Goal: Information Seeking & Learning: Learn about a topic

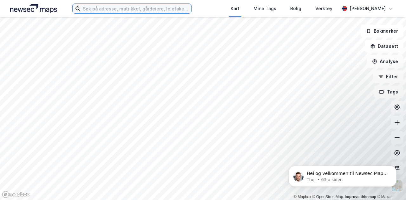
click at [147, 8] on input at bounding box center [135, 9] width 111 height 10
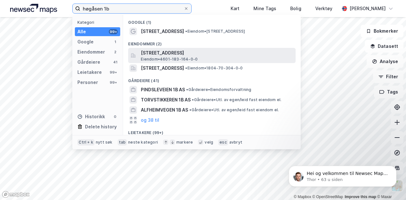
type input "høgåsen 1b"
click at [182, 58] on span "Eiendom • 4601-183-164-0-0" at bounding box center [169, 59] width 57 height 5
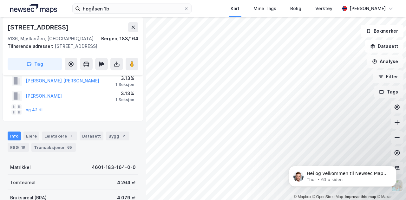
scroll to position [7, 0]
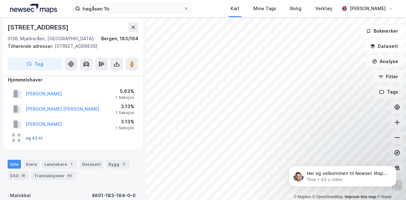
click at [0, 0] on button "og 43 til" at bounding box center [0, 0] width 0 height 0
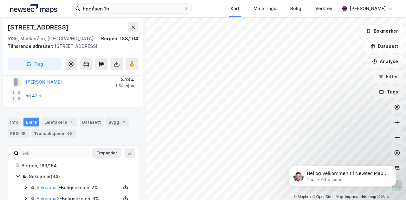
click at [0, 0] on button "og 43 til" at bounding box center [0, 0] width 0 height 0
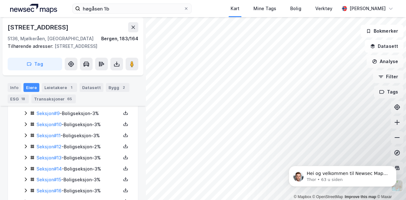
scroll to position [212, 0]
click at [48, 125] on link "Seksjon # 10" at bounding box center [49, 125] width 25 height 5
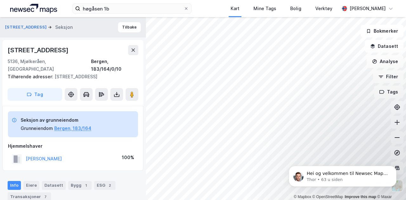
click at [50, 126] on div "Seksjon av grunneiendom Grunneiendom [GEOGRAPHIC_DATA], 183/164" at bounding box center [73, 124] width 130 height 26
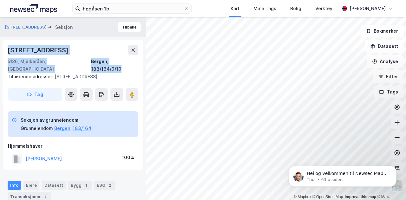
drag, startPoint x: 7, startPoint y: 48, endPoint x: 142, endPoint y: 64, distance: 135.5
click at [142, 64] on div "Høgåsen 1b Seksjon Tilbake [STREET_ADDRESS][GEOGRAPHIC_DATA], 183/164/0/10 Tilh…" at bounding box center [73, 108] width 146 height 183
copy div "[STREET_ADDRESS], 183/164/0/10"
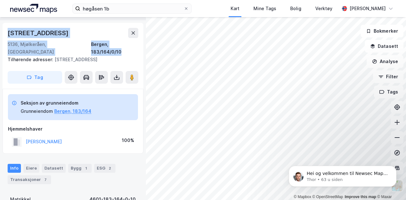
scroll to position [33, 0]
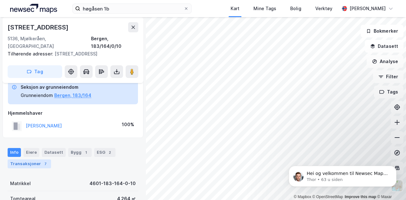
click at [22, 160] on div "Transaksjoner 7" at bounding box center [29, 164] width 43 height 9
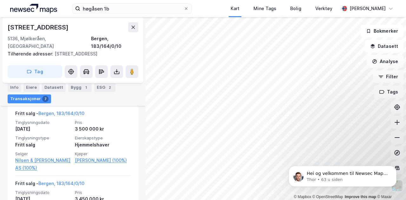
scroll to position [188, 0]
